Goal: Find specific page/section: Find specific page/section

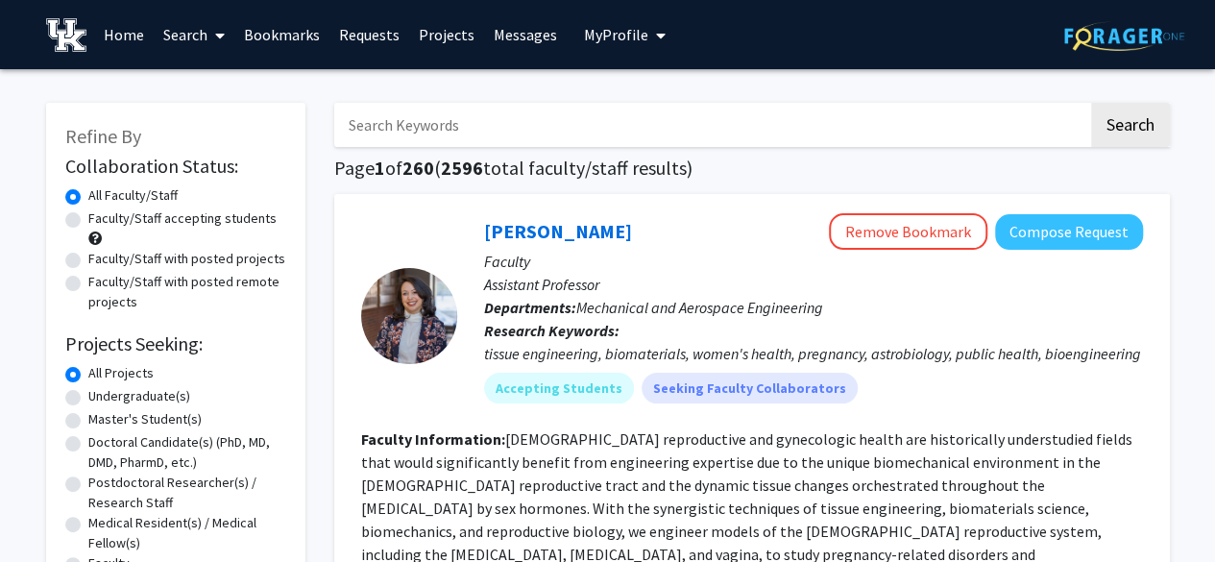
click at [377, 34] on link "Requests" at bounding box center [369, 34] width 80 height 67
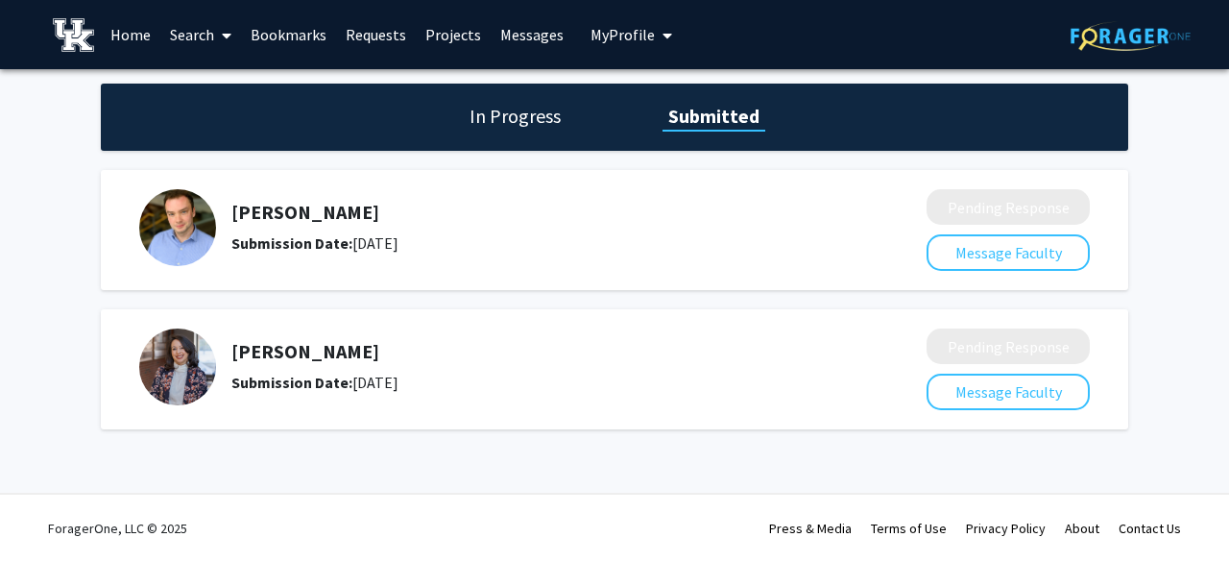
click at [336, 213] on h5 "[PERSON_NAME]" at bounding box center [528, 212] width 594 height 23
click at [179, 228] on img at bounding box center [177, 227] width 77 height 77
click at [298, 252] on b "Submission Date:" at bounding box center [291, 242] width 121 height 19
click at [654, 343] on h5 "[PERSON_NAME]" at bounding box center [528, 351] width 594 height 23
click at [123, 45] on link "Home" at bounding box center [131, 34] width 60 height 67
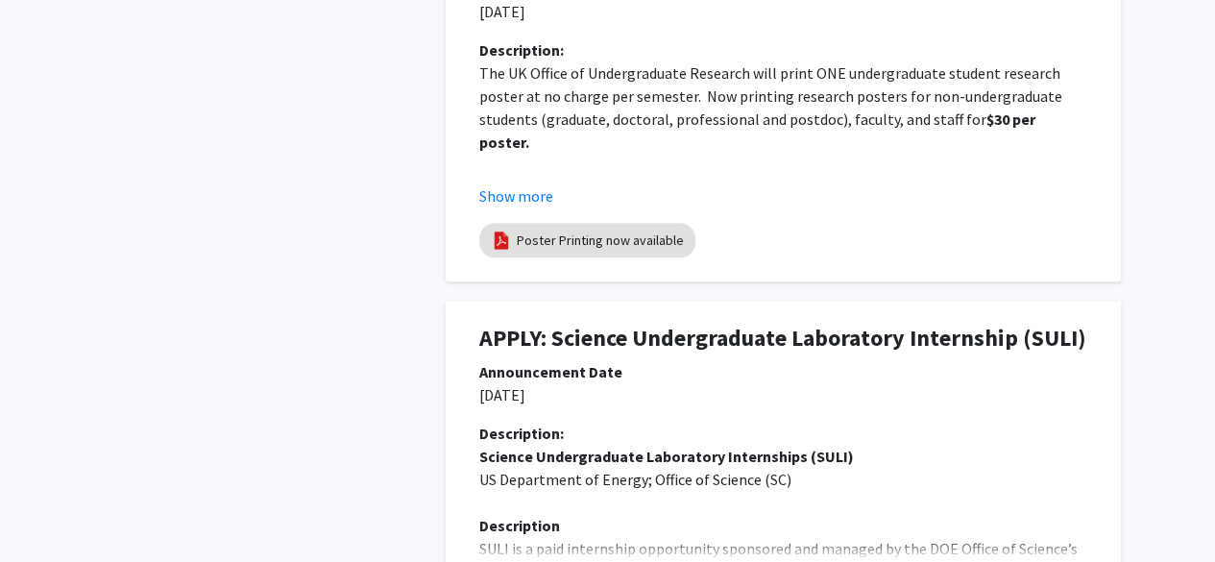
scroll to position [984, 0]
